Goal: Task Accomplishment & Management: Manage account settings

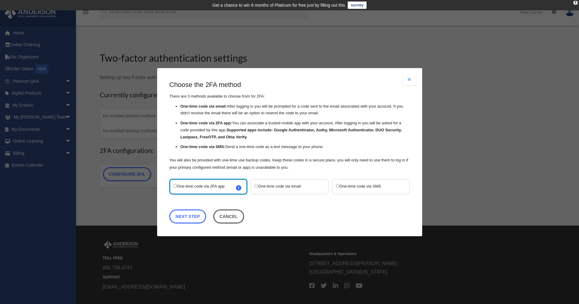
click at [359, 187] on label "One-time code via SMS" at bounding box center [368, 186] width 64 height 8
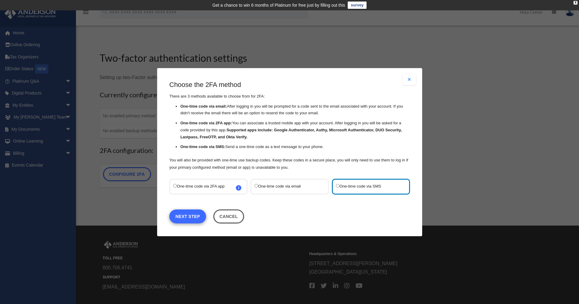
click at [198, 215] on link "Next Step" at bounding box center [187, 216] width 37 height 14
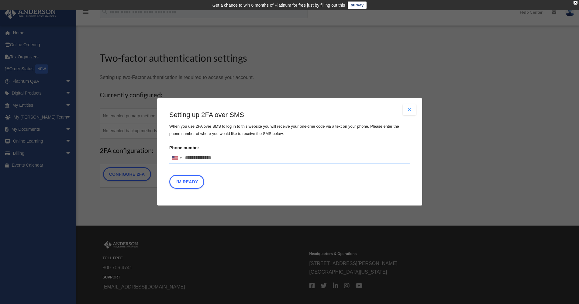
click at [193, 157] on input "Phone number United States +1 United Kingdom +44 Afghanistan (‫افغانستان‬‎) +93…" at bounding box center [289, 158] width 241 height 12
type input "**********"
click at [186, 184] on button "I'm Ready" at bounding box center [186, 182] width 35 height 14
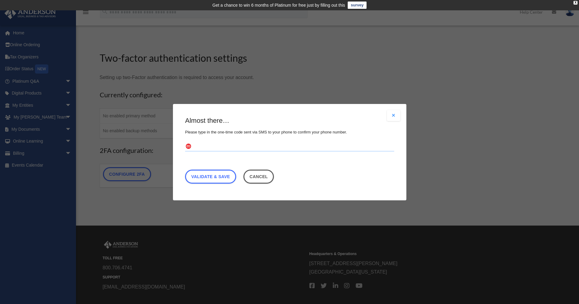
click at [202, 147] on input "text" at bounding box center [289, 147] width 209 height 10
type input "******"
click at [207, 175] on link "Validate & Save" at bounding box center [210, 176] width 51 height 14
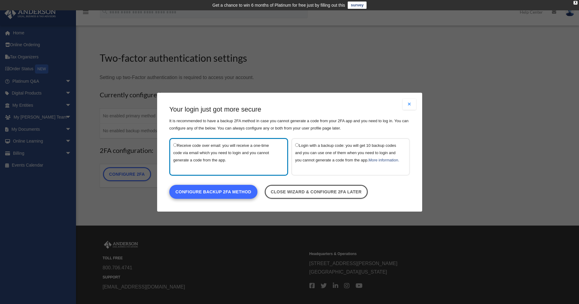
click at [227, 193] on link "Configure backup 2FA method" at bounding box center [213, 192] width 88 height 14
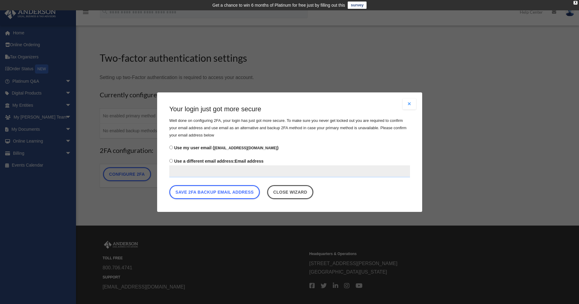
click at [187, 170] on input "Use a different email address: Email address" at bounding box center [289, 171] width 241 height 12
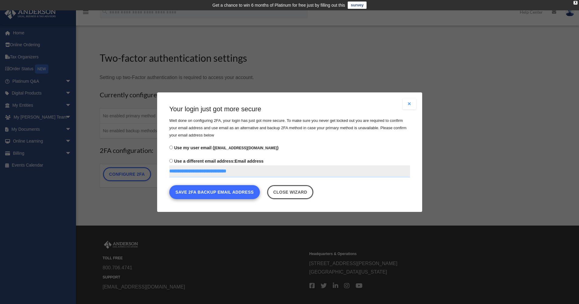
type input "**********"
click at [218, 192] on button "Save 2FA backup email address" at bounding box center [214, 192] width 91 height 14
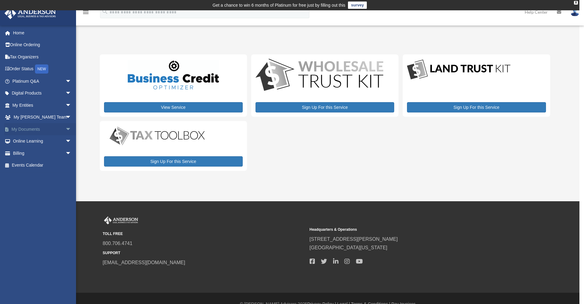
click at [65, 127] on span "arrow_drop_down" at bounding box center [71, 129] width 12 height 12
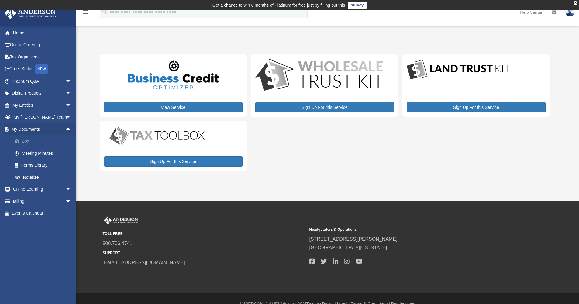
click at [24, 140] on link "Box" at bounding box center [45, 141] width 72 height 12
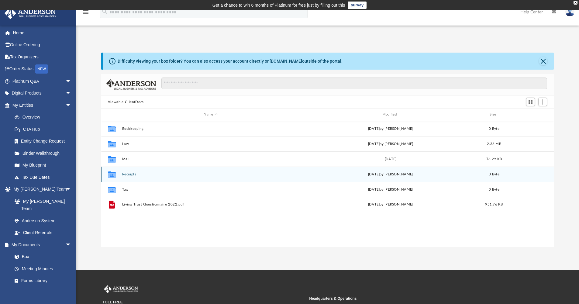
scroll to position [134, 448]
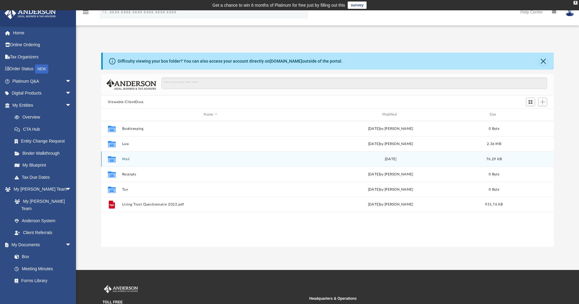
click at [124, 160] on button "Mail" at bounding box center [210, 159] width 177 height 4
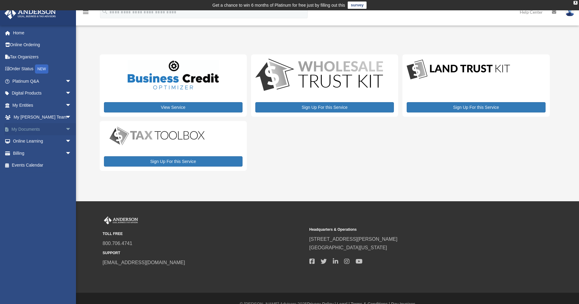
click at [41, 127] on link "My Documents arrow_drop_down" at bounding box center [42, 129] width 76 height 12
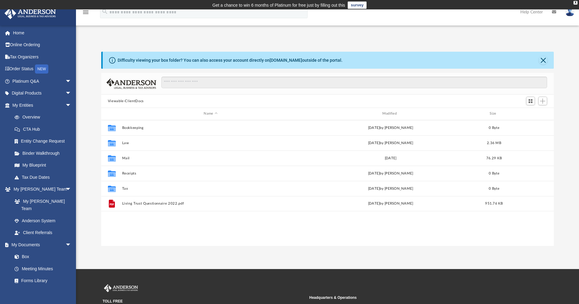
scroll to position [5, 5]
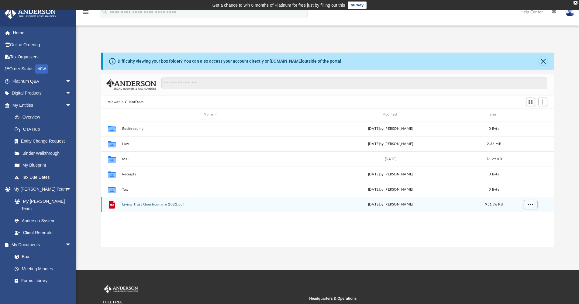
click at [150, 206] on button "Living Trust Questionnaire 2022.pdf" at bounding box center [210, 205] width 177 height 4
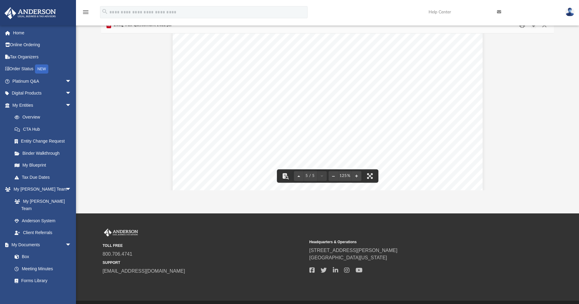
scroll to position [1676, 0]
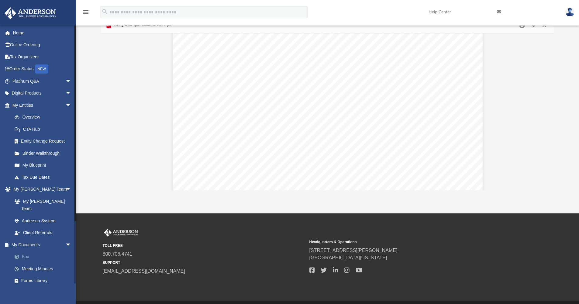
click at [21, 255] on span at bounding box center [20, 257] width 4 height 4
click at [22, 251] on link "Box" at bounding box center [45, 257] width 72 height 12
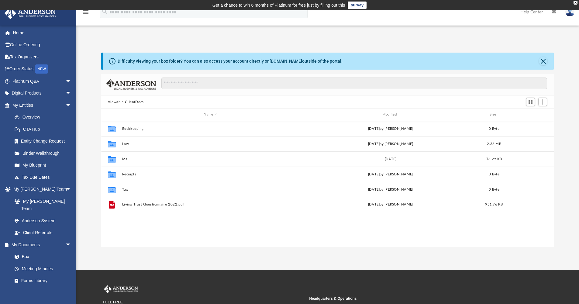
scroll to position [134, 448]
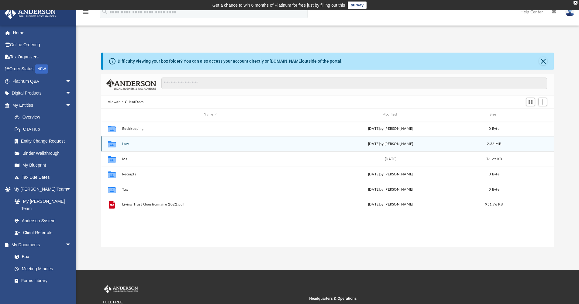
click at [113, 144] on icon "grid" at bounding box center [112, 144] width 8 height 5
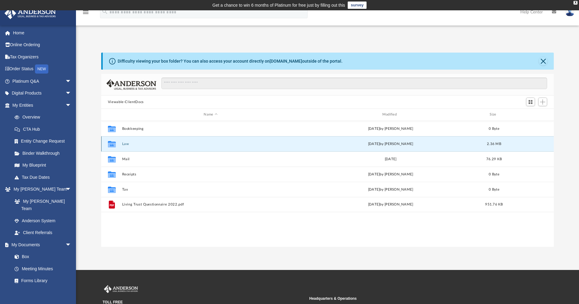
click at [130, 143] on button "Law" at bounding box center [210, 144] width 177 height 4
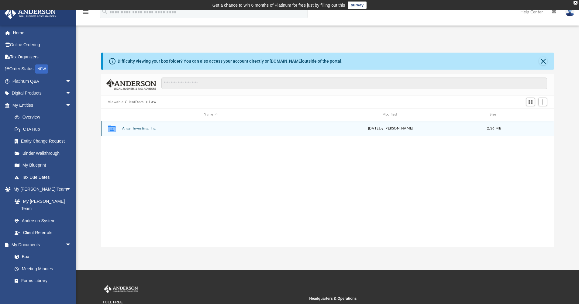
click at [138, 129] on button "Angel Investing, Inc." at bounding box center [210, 129] width 177 height 4
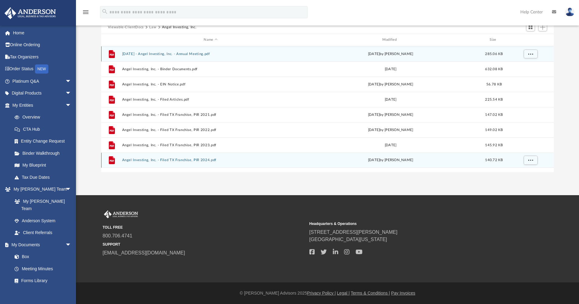
scroll to position [0, 0]
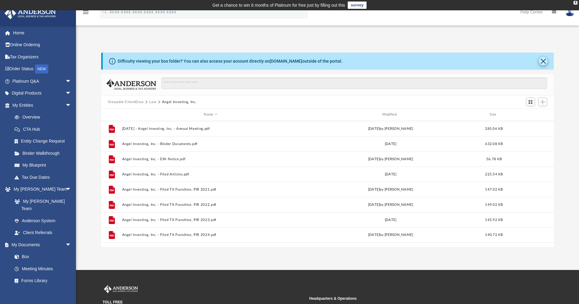
click at [545, 60] on button "Close" at bounding box center [543, 61] width 9 height 9
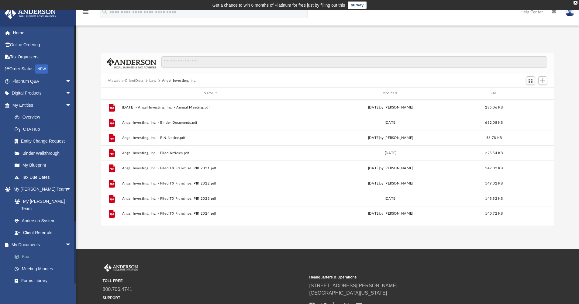
click at [26, 251] on link "Box" at bounding box center [45, 257] width 72 height 12
click at [22, 251] on link "Box" at bounding box center [45, 257] width 72 height 12
click at [132, 81] on button "Viewable-ClientDocs" at bounding box center [126, 80] width 36 height 5
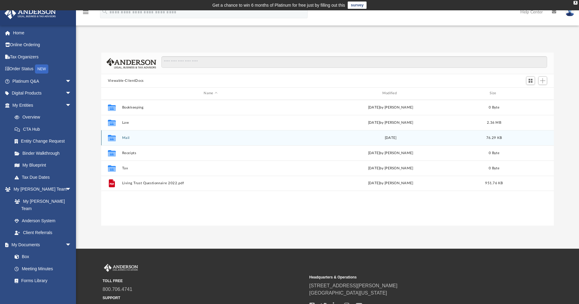
click at [125, 137] on button "Mail" at bounding box center [210, 138] width 177 height 4
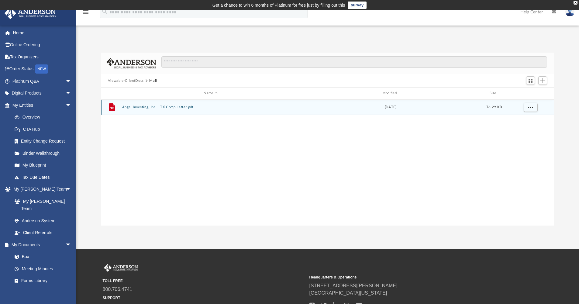
click at [168, 108] on button "Angel Investing, Inc. - TX Comp Letter.pdf" at bounding box center [210, 107] width 177 height 4
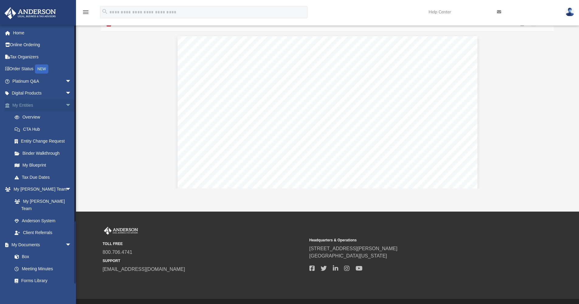
scroll to position [12, 0]
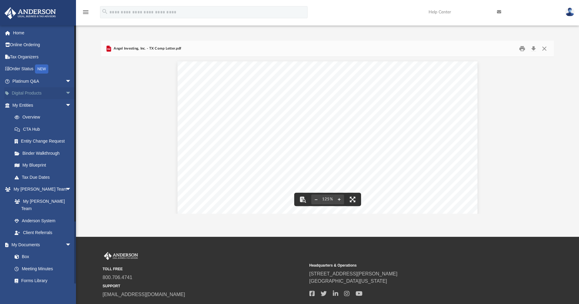
click at [65, 91] on span "arrow_drop_down" at bounding box center [71, 93] width 12 height 12
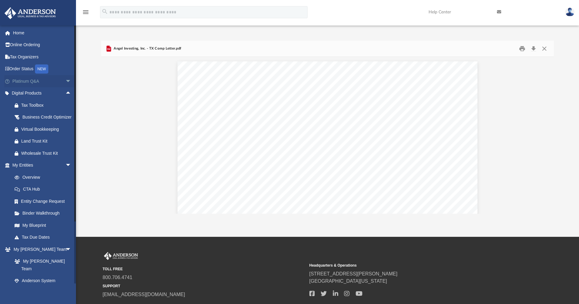
click at [65, 81] on span "arrow_drop_down" at bounding box center [71, 81] width 12 height 12
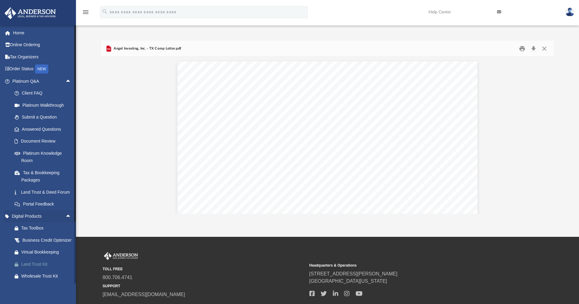
click at [35, 268] on div "Land Trust Kit" at bounding box center [47, 265] width 52 height 8
